Goal: Information Seeking & Learning: Find contact information

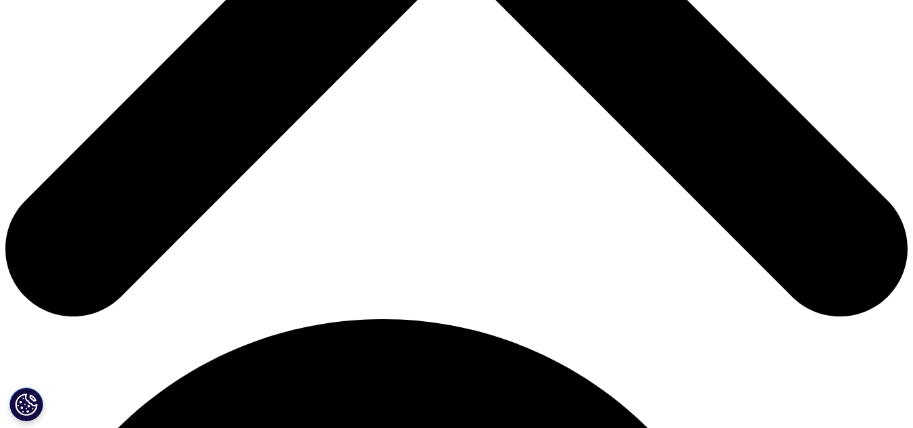
scroll to position [606, 0]
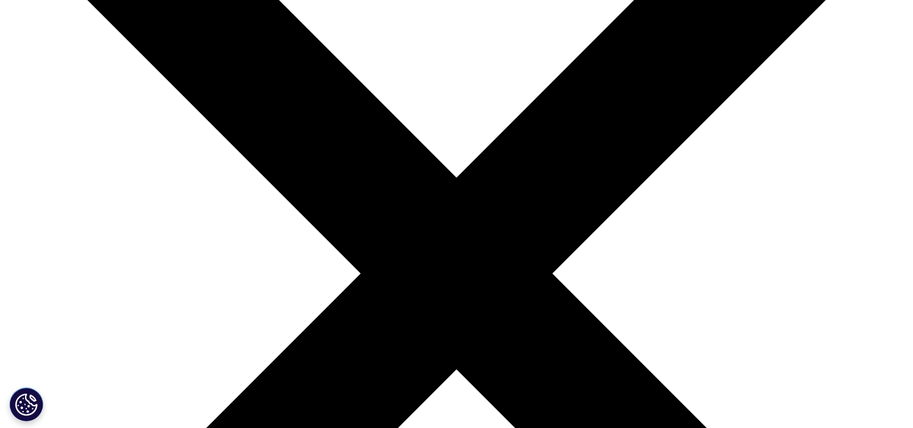
scroll to position [198, 0]
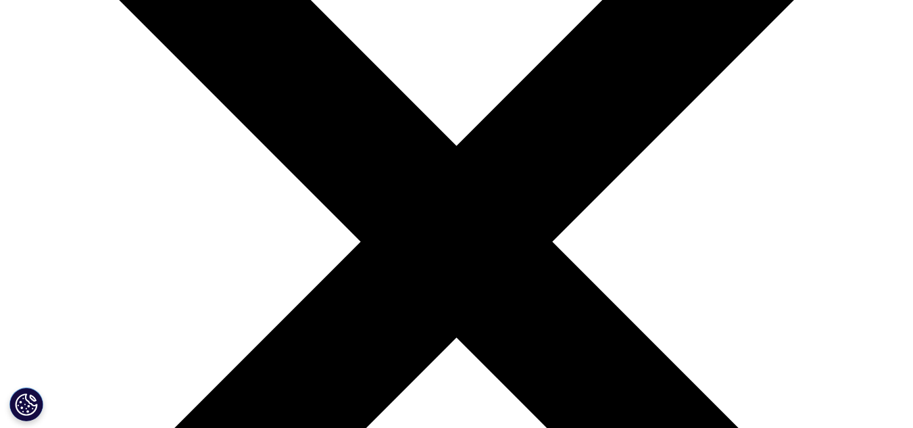
scroll to position [225, 0]
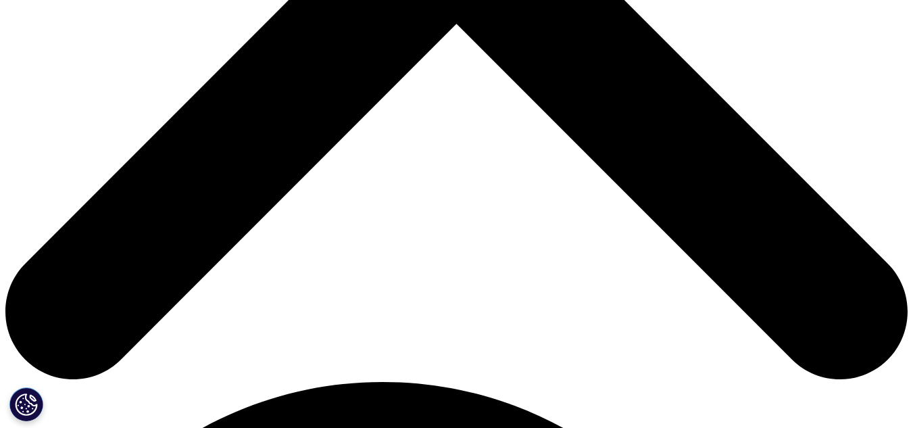
scroll to position [583, 0]
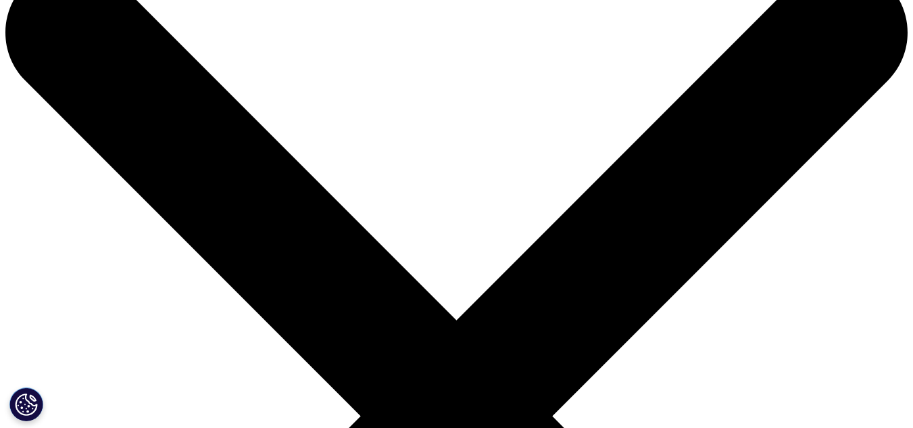
scroll to position [0, 0]
